Goal: Task Accomplishment & Management: Manage account settings

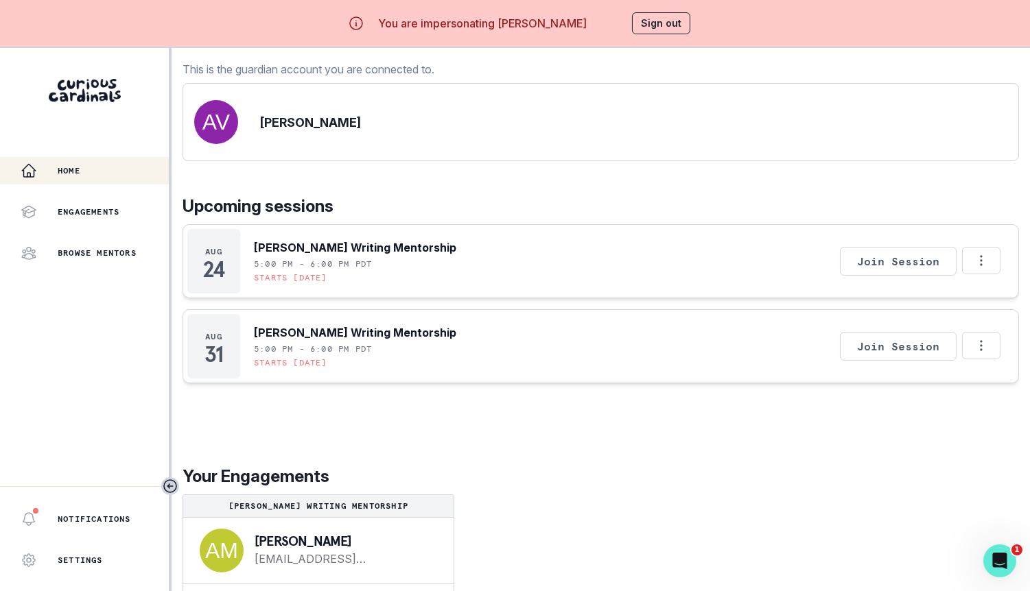
scroll to position [47, 0]
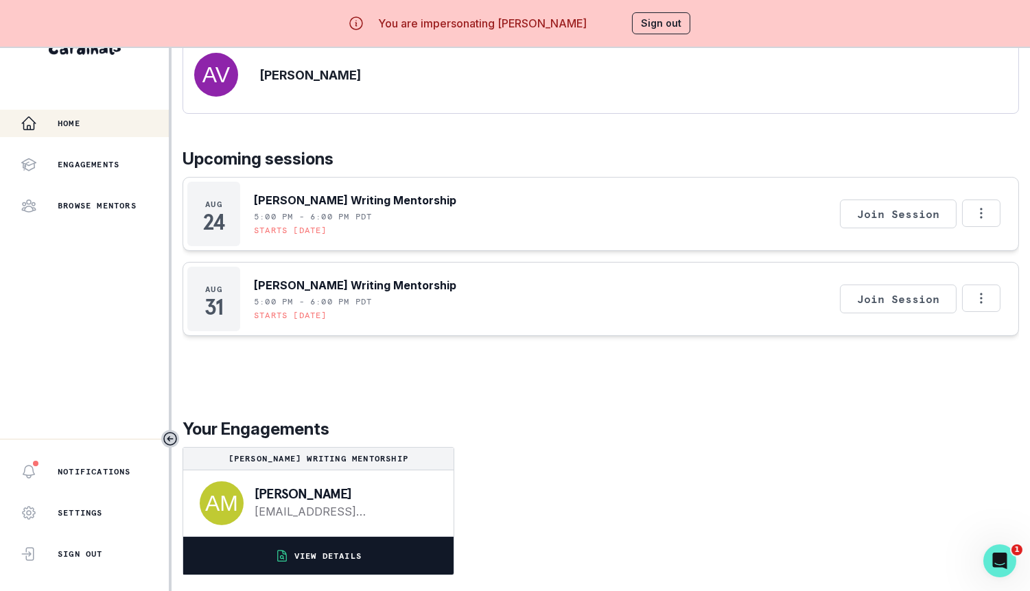
click at [408, 550] on button "VIEW DETAILS" at bounding box center [318, 556] width 270 height 38
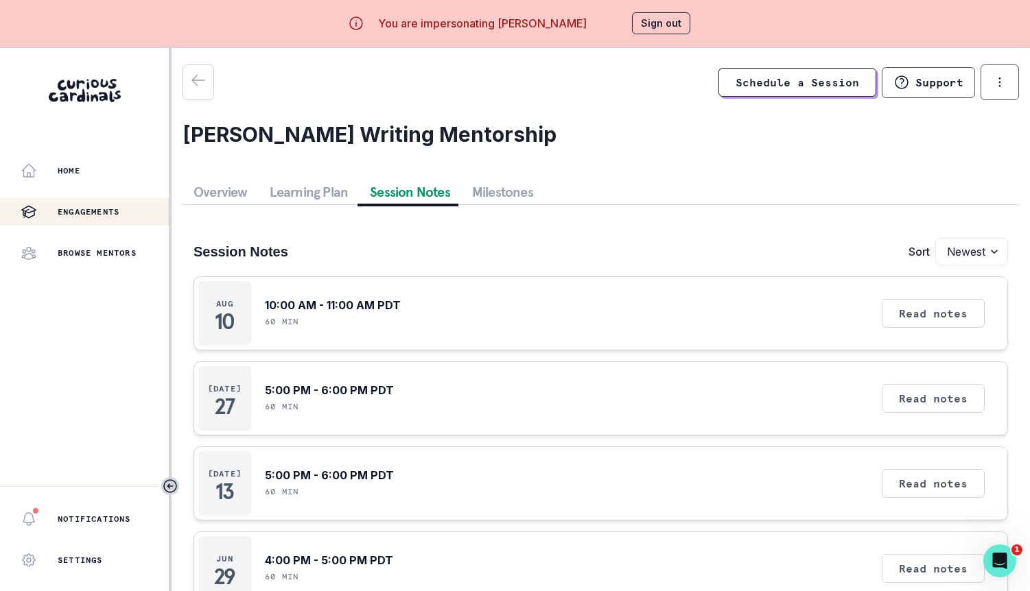
click at [390, 194] on button "Session Notes" at bounding box center [410, 192] width 102 height 25
click at [647, 35] on div "You are impersonating [PERSON_NAME] Sign out" at bounding box center [515, 23] width 390 height 33
click at [655, 24] on button "Sign out" at bounding box center [661, 23] width 58 height 22
